Goal: Task Accomplishment & Management: Complete application form

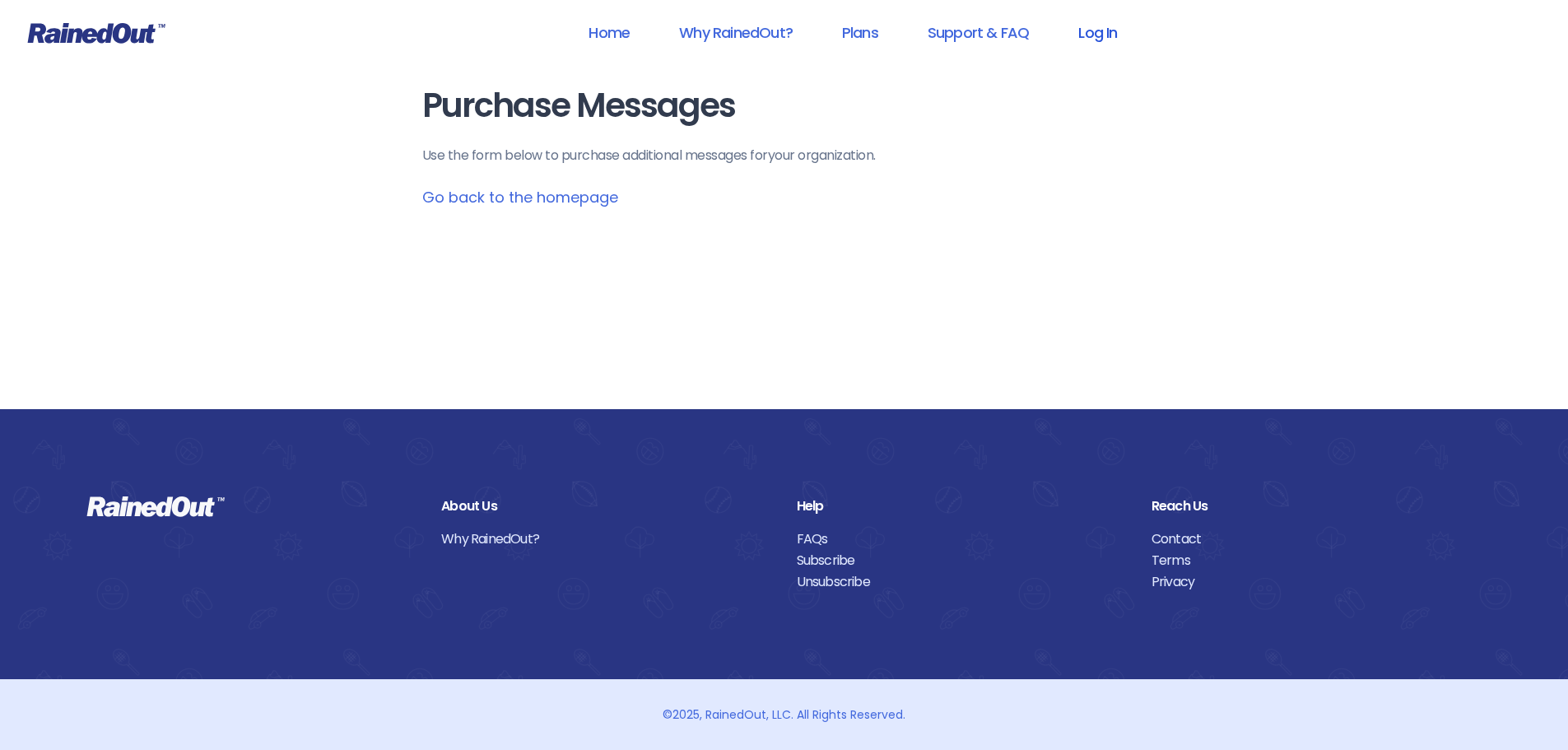
click at [1080, 30] on link "Log In" at bounding box center [1098, 32] width 82 height 37
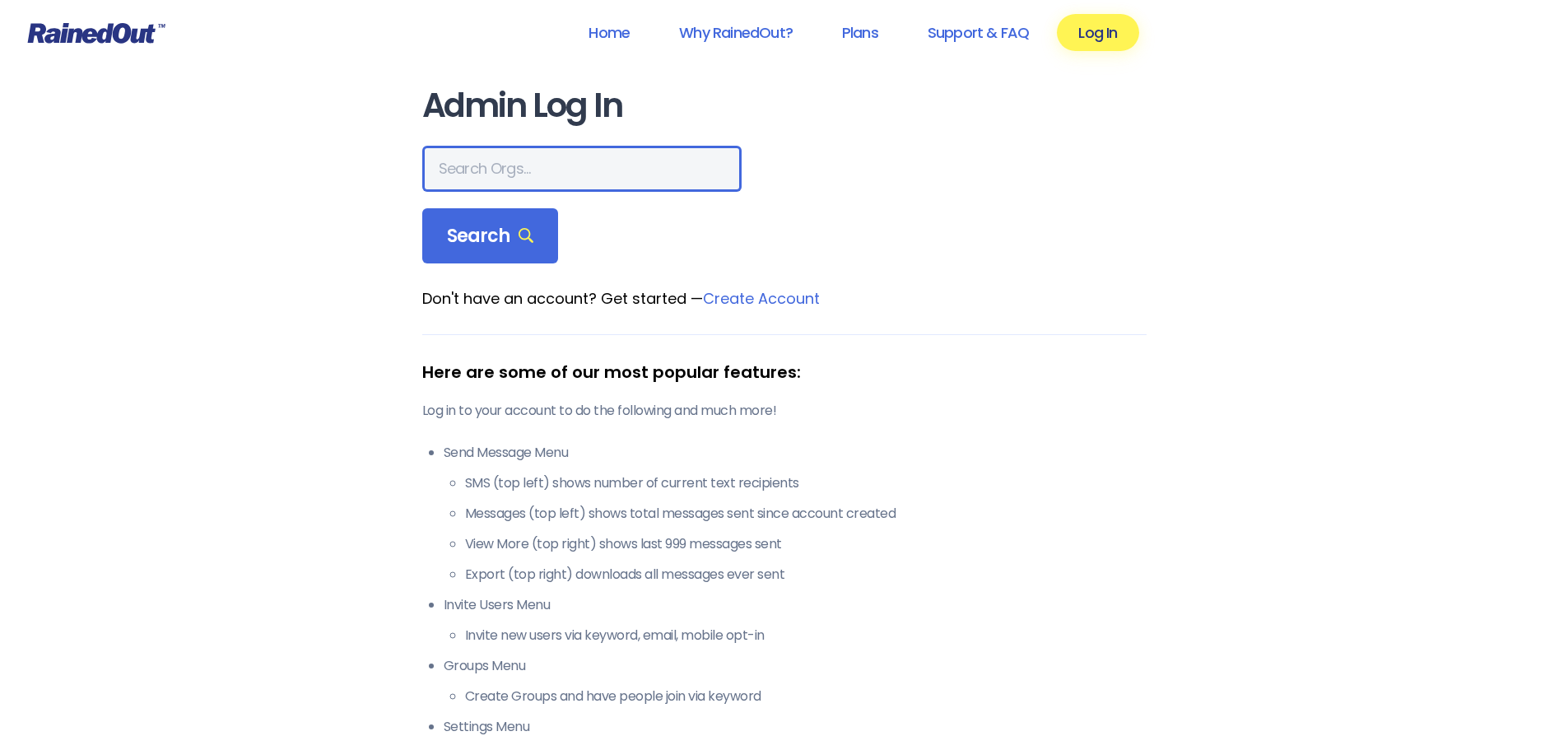
click at [539, 170] on input "text" at bounding box center [581, 168] width 319 height 46
type input "The [GEOGRAPHIC_DATA]"
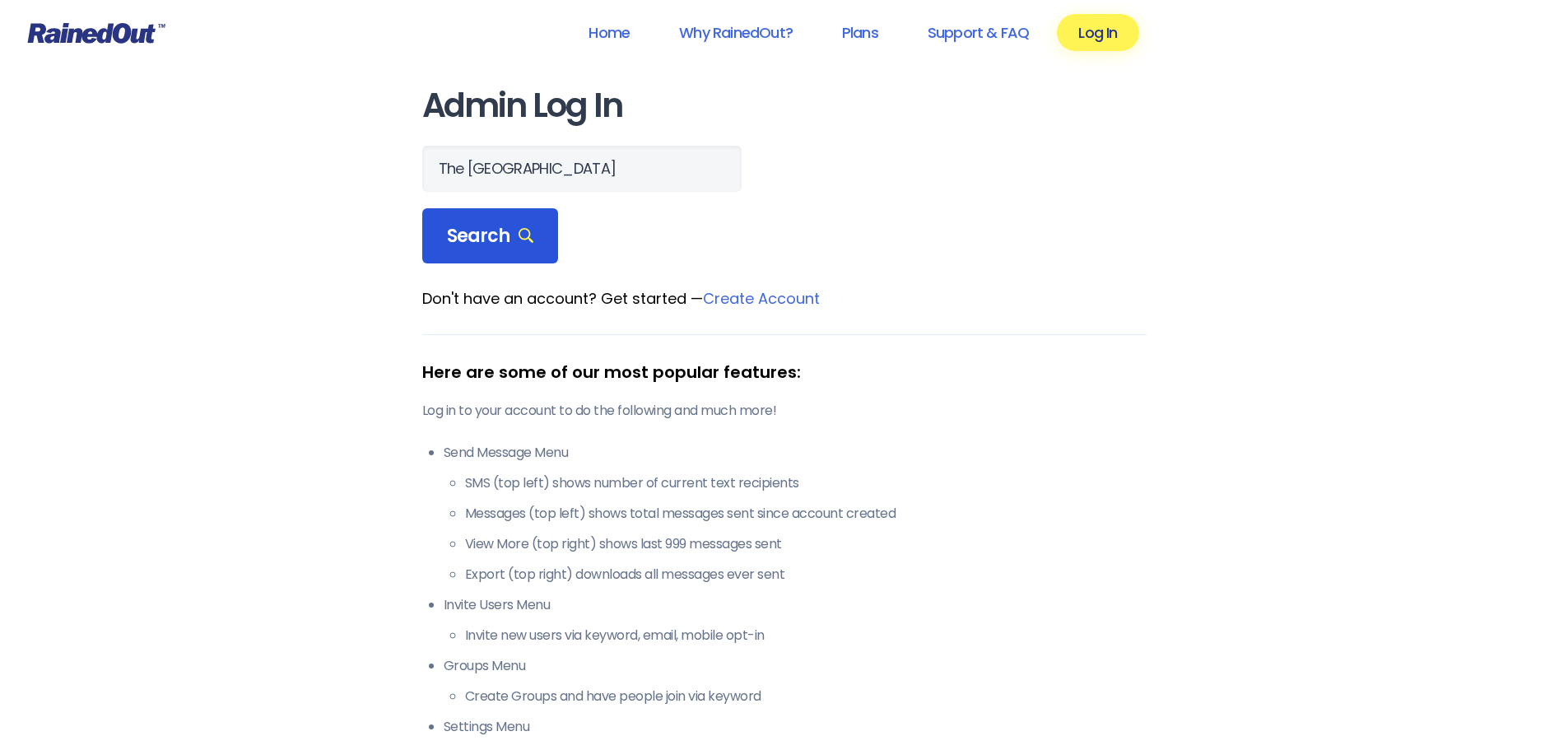
drag, startPoint x: 504, startPoint y: 225, endPoint x: 585, endPoint y: 225, distance: 81.0
click at [503, 225] on span "Search" at bounding box center [490, 236] width 87 height 23
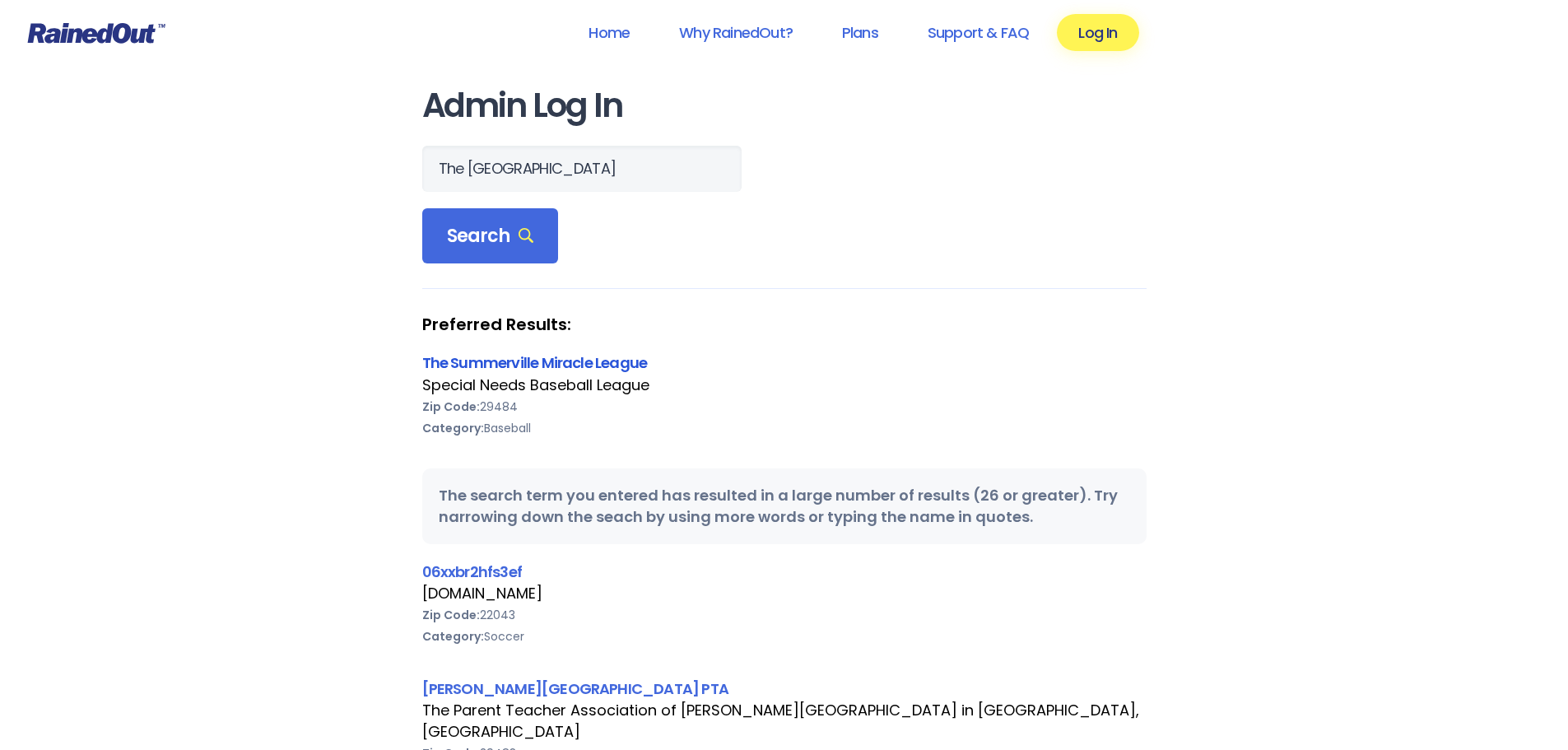
click at [553, 362] on link "The Summerville Miracle League" at bounding box center [534, 363] width 225 height 21
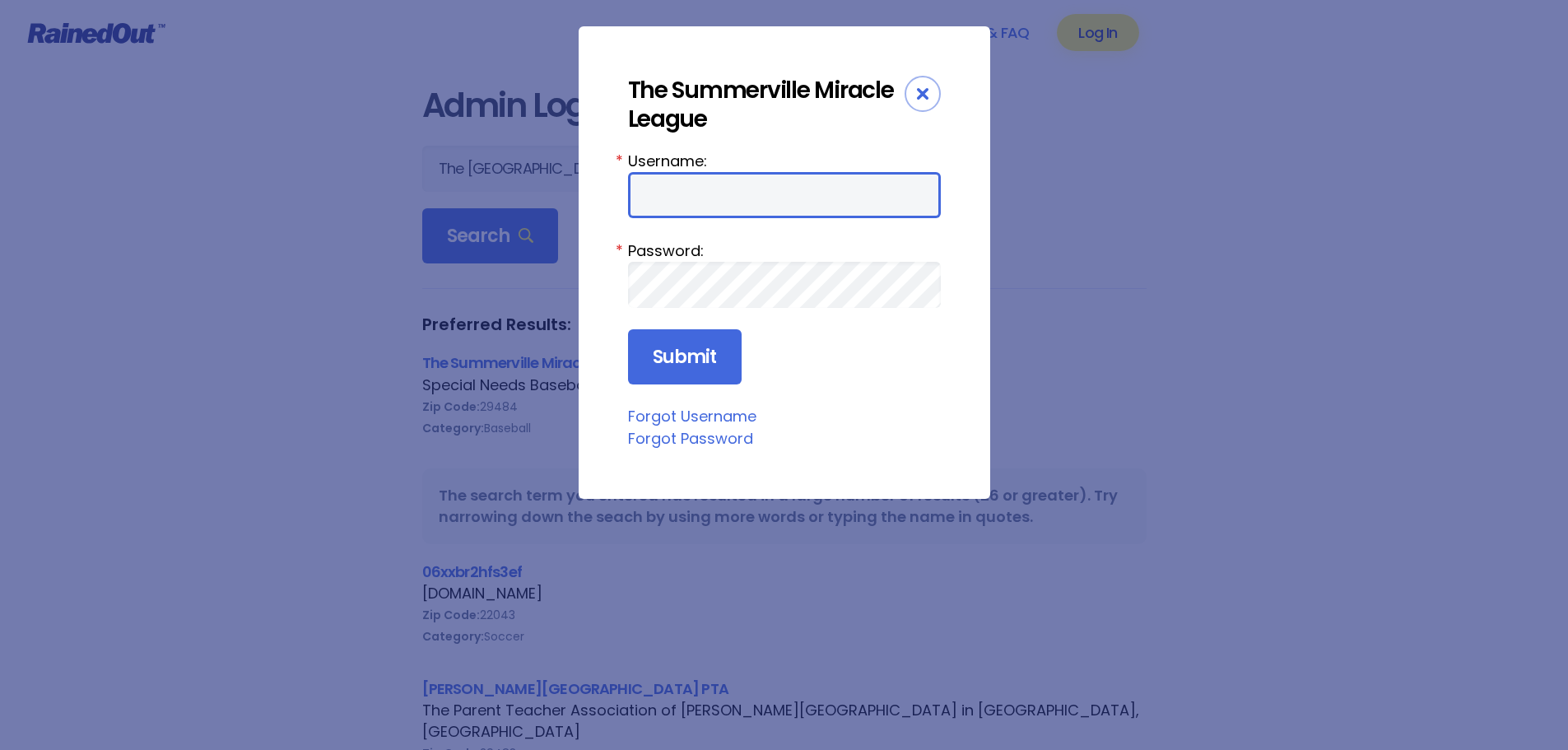
click at [749, 178] on input "Username:" at bounding box center [784, 195] width 313 height 46
type input "SMLBASEBALL"
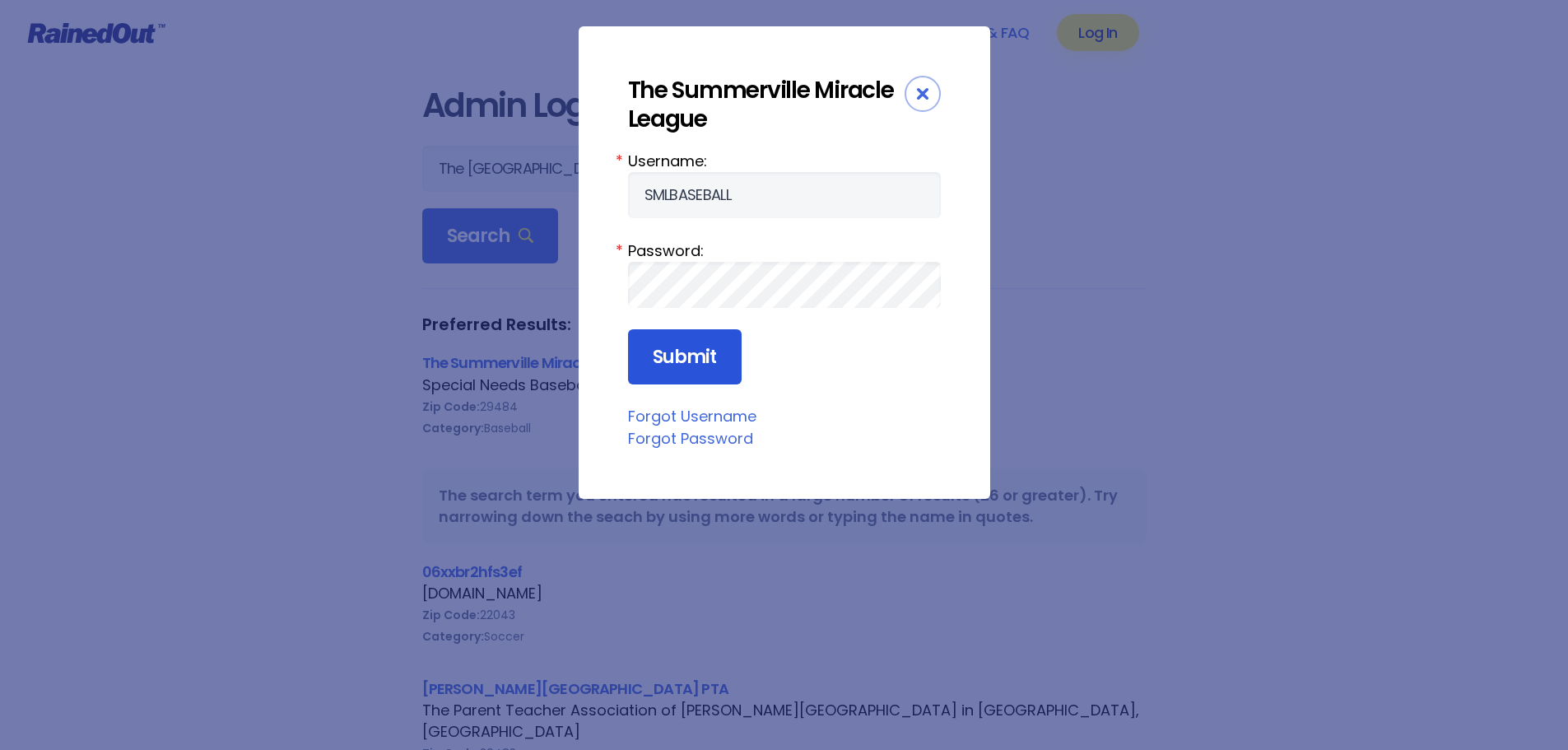
click at [685, 360] on input "Submit" at bounding box center [684, 358] width 114 height 56
